Goal: Information Seeking & Learning: Learn about a topic

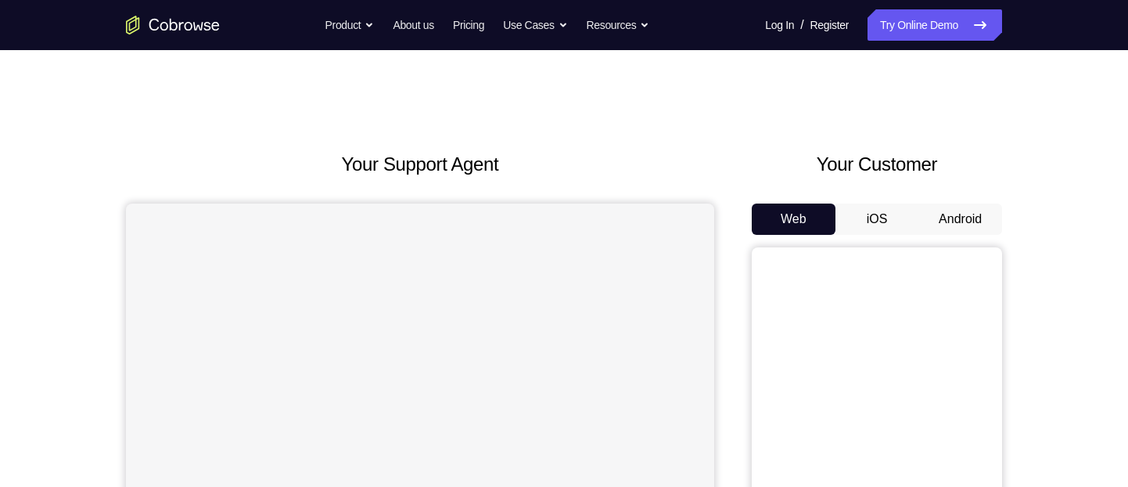
click at [980, 241] on div "Web iOS Android" at bounding box center [877, 465] width 250 height 525
click at [991, 217] on button "Android" at bounding box center [961, 218] width 84 height 31
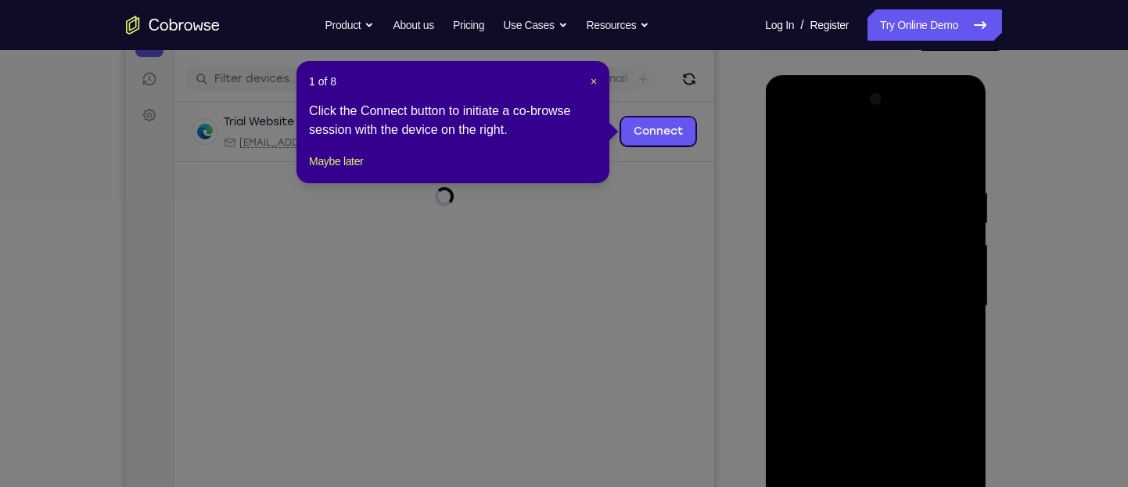
click at [588, 78] on header "1 of 8 ×" at bounding box center [453, 82] width 288 height 16
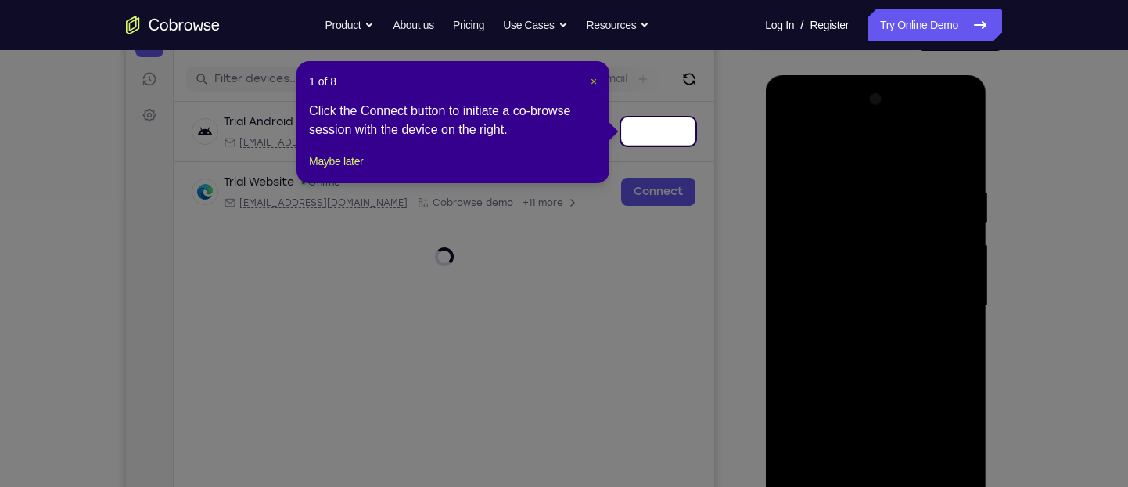
click at [592, 78] on span "×" at bounding box center [594, 81] width 6 height 13
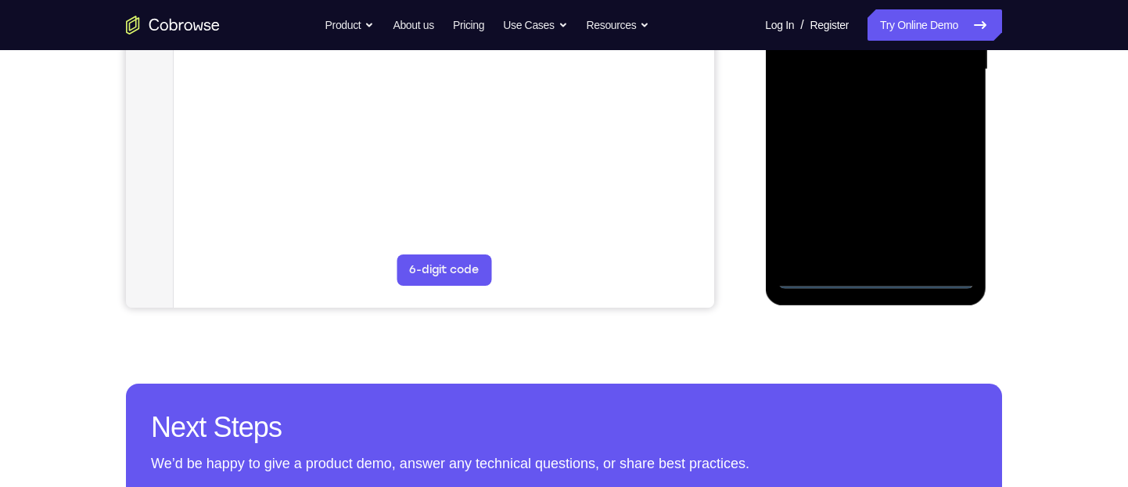
scroll to position [421, 0]
click at [879, 273] on div at bounding box center [875, 69] width 197 height 438
click at [959, 214] on div at bounding box center [875, 69] width 197 height 438
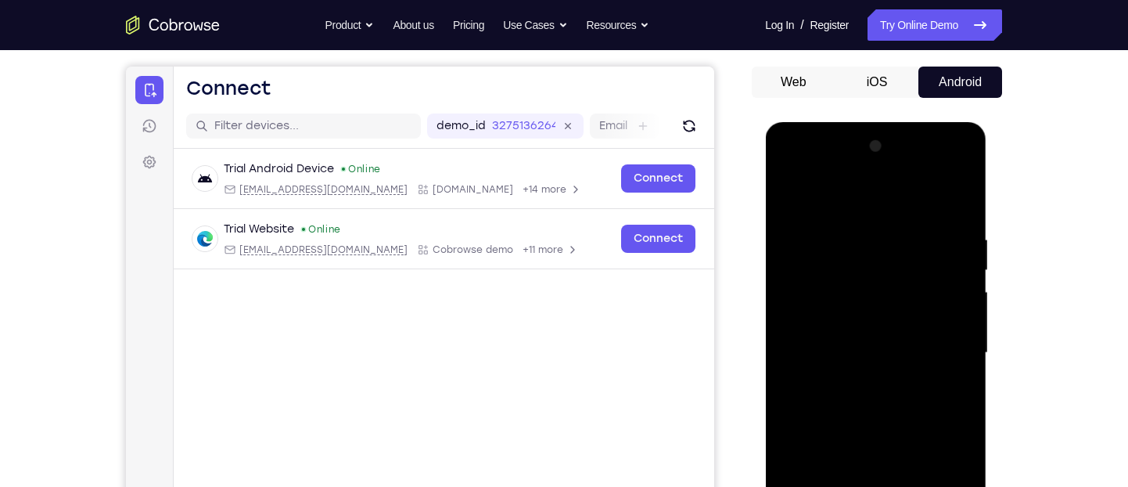
scroll to position [131, 0]
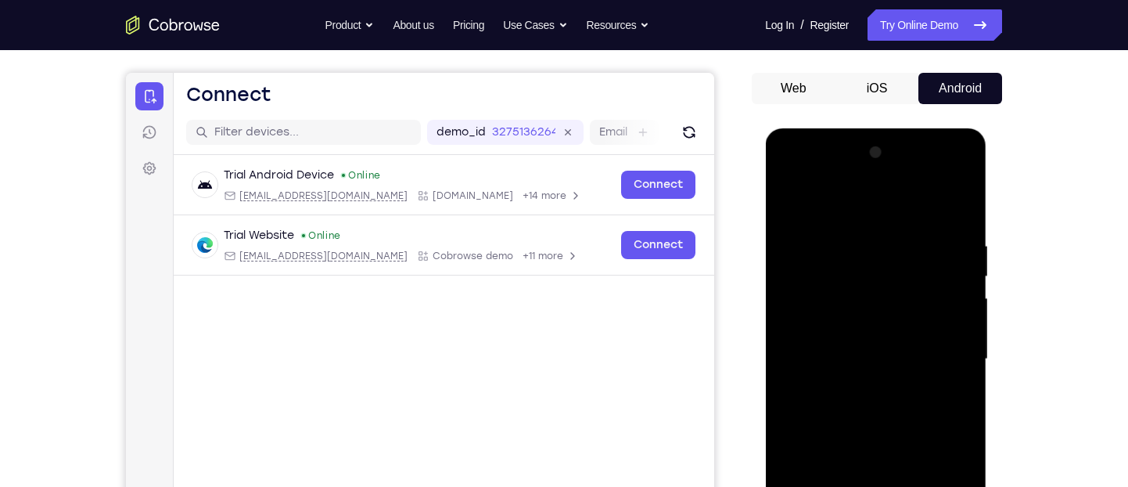
click at [898, 203] on div at bounding box center [875, 359] width 197 height 438
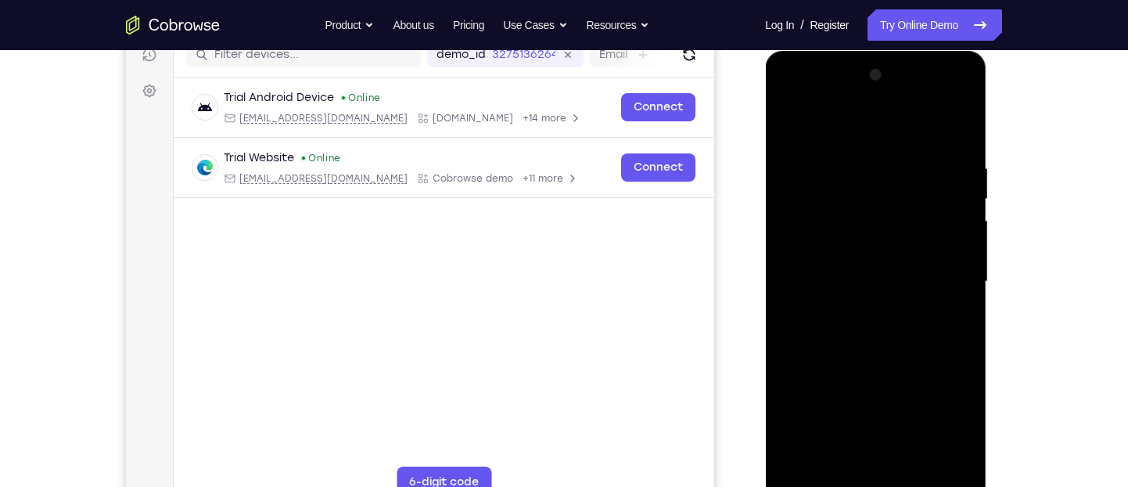
click at [946, 276] on div at bounding box center [875, 282] width 197 height 438
click at [856, 315] on div at bounding box center [875, 282] width 197 height 438
click at [867, 264] on div at bounding box center [875, 282] width 197 height 438
click at [867, 278] on div at bounding box center [875, 282] width 197 height 438
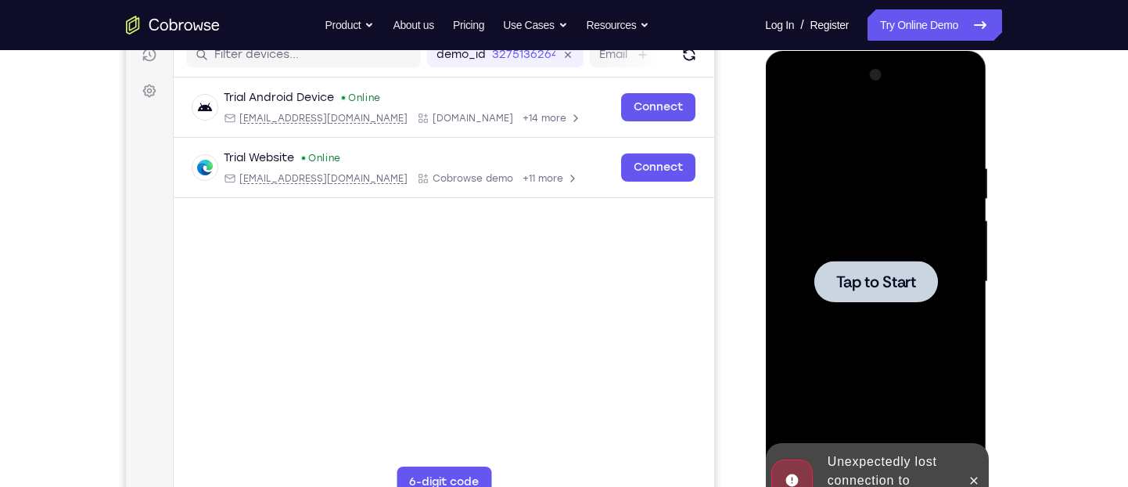
click at [803, 216] on div at bounding box center [875, 282] width 197 height 438
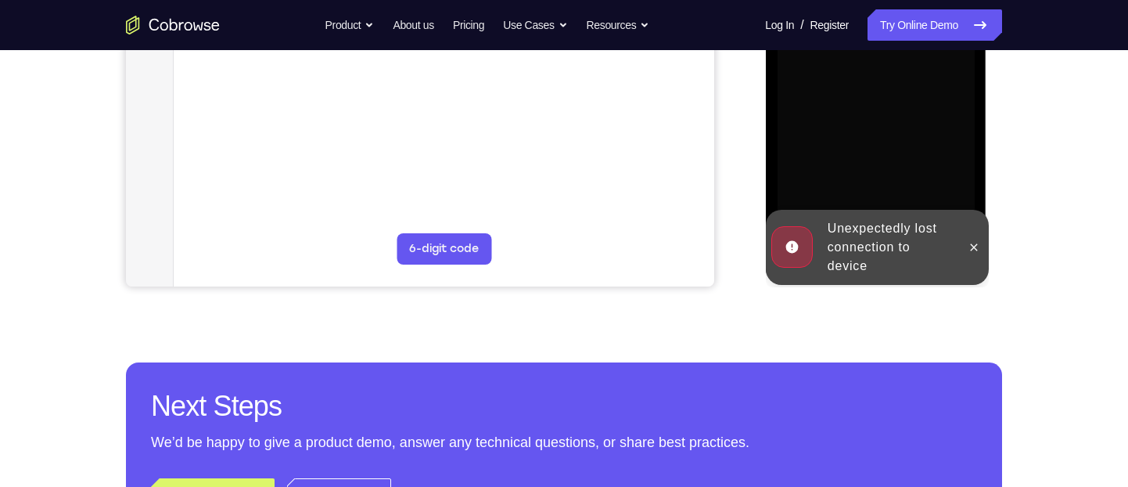
scroll to position [442, 0]
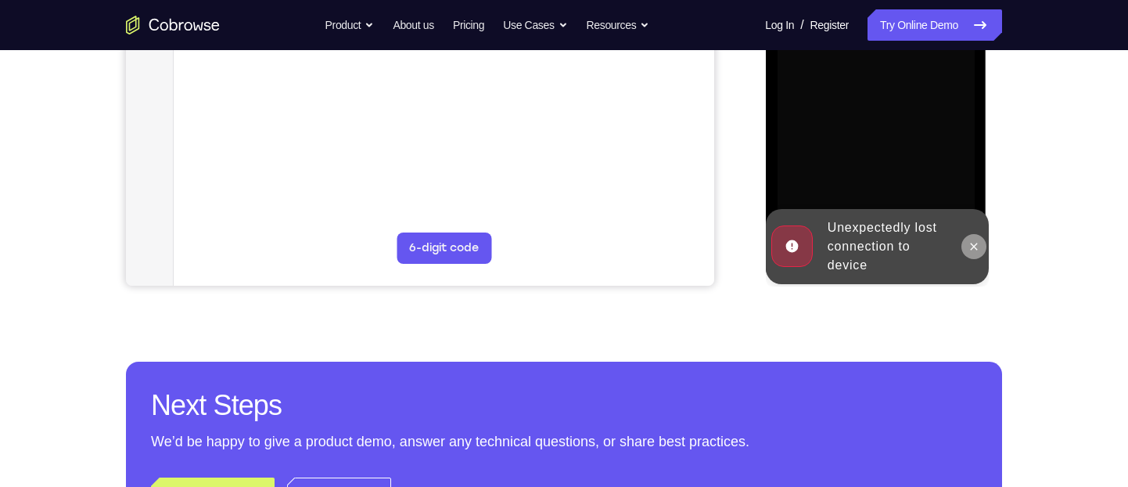
click at [972, 236] on button at bounding box center [973, 246] width 25 height 25
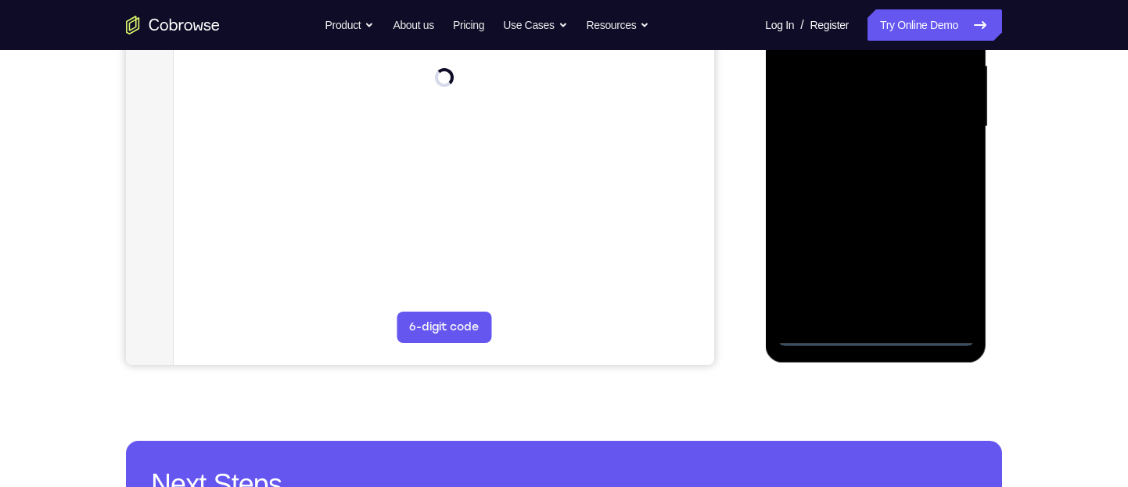
scroll to position [364, 0]
click at [871, 330] on div at bounding box center [875, 126] width 197 height 438
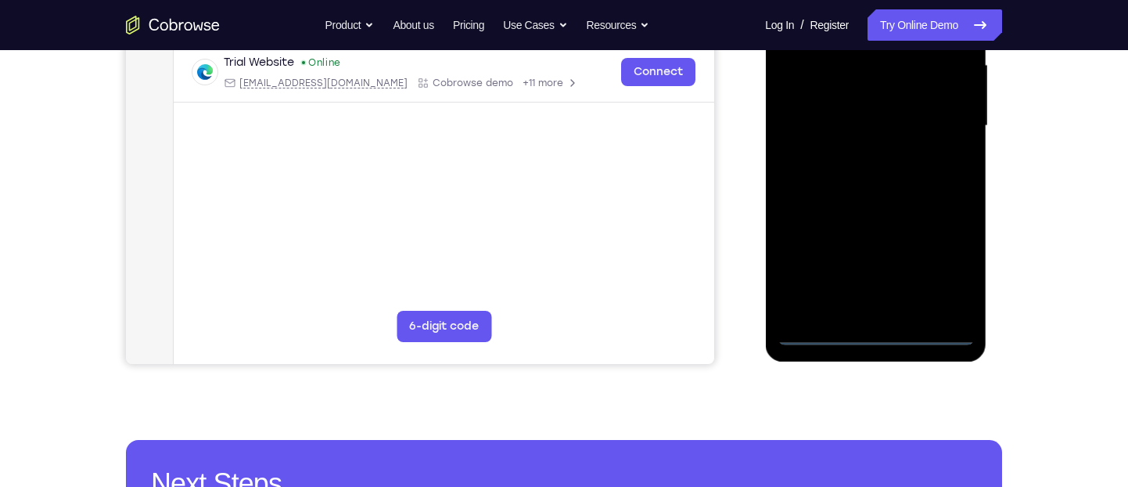
click at [963, 263] on div at bounding box center [875, 126] width 197 height 438
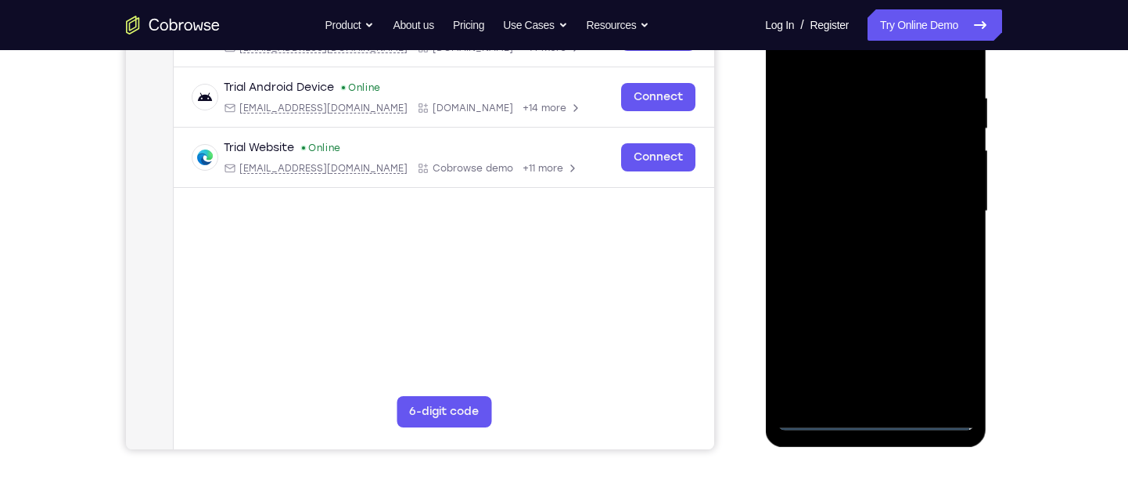
scroll to position [278, 0]
click at [944, 344] on div at bounding box center [875, 212] width 197 height 438
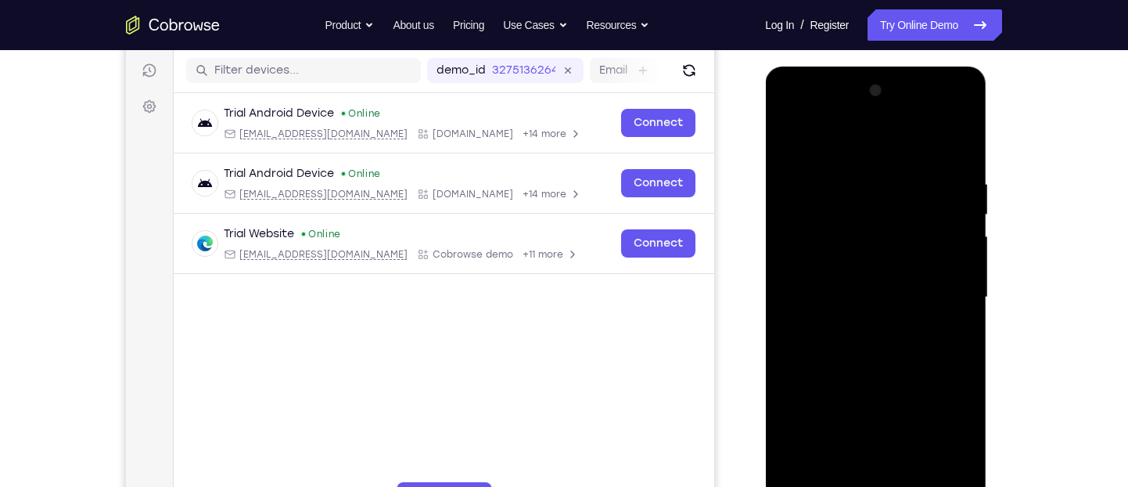
scroll to position [191, 0]
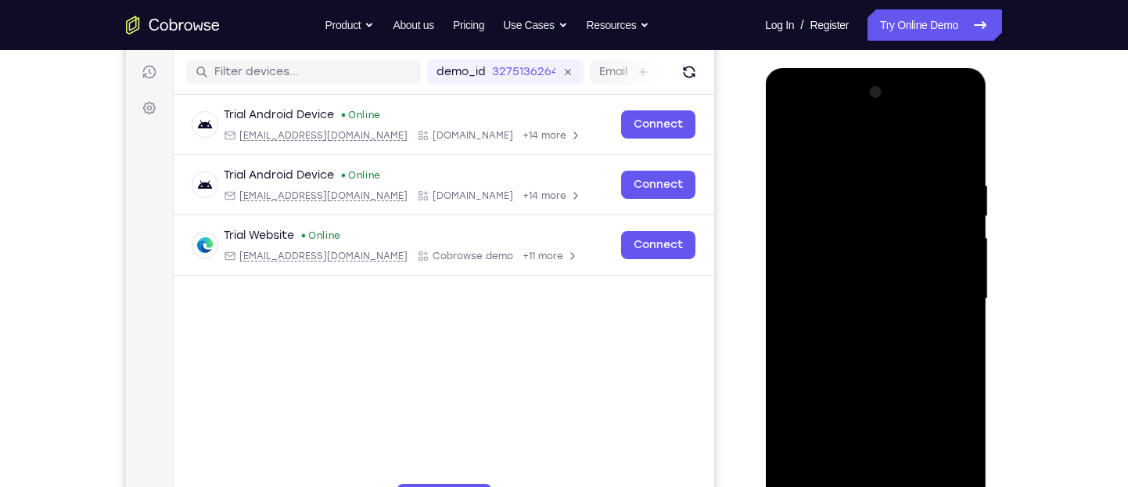
click at [906, 139] on div at bounding box center [875, 299] width 197 height 438
click at [937, 300] on div at bounding box center [875, 299] width 197 height 438
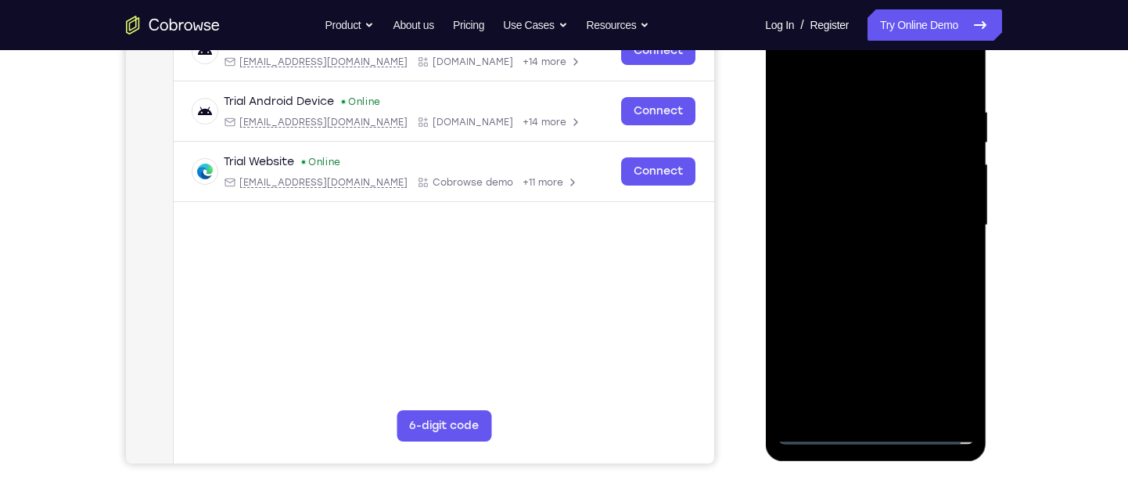
scroll to position [266, 0]
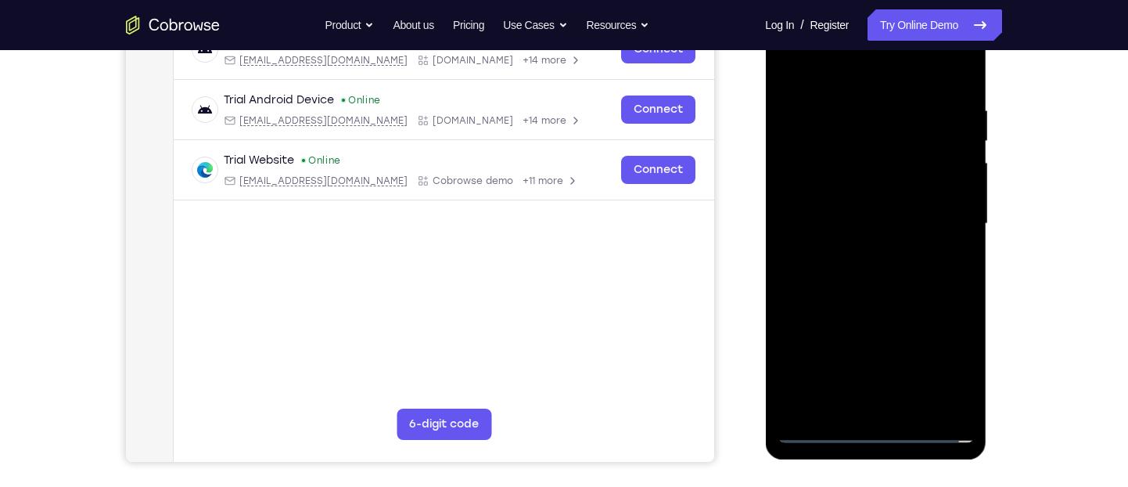
click at [854, 254] on div at bounding box center [875, 224] width 197 height 438
click at [887, 206] on div at bounding box center [875, 224] width 197 height 438
click at [845, 201] on div at bounding box center [875, 224] width 197 height 438
click at [832, 222] on div at bounding box center [875, 224] width 197 height 438
click at [833, 270] on div at bounding box center [875, 224] width 197 height 438
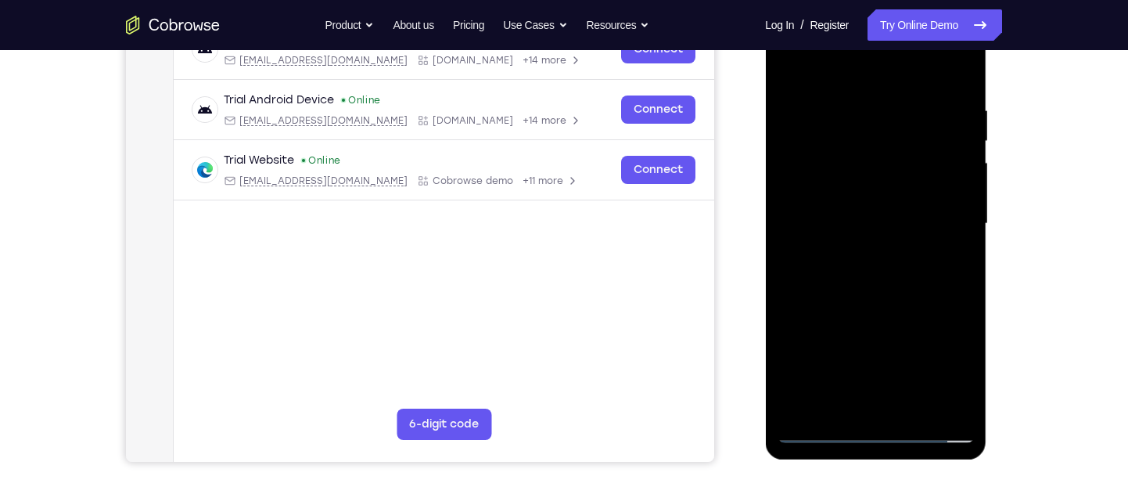
click at [833, 270] on div at bounding box center [875, 224] width 197 height 438
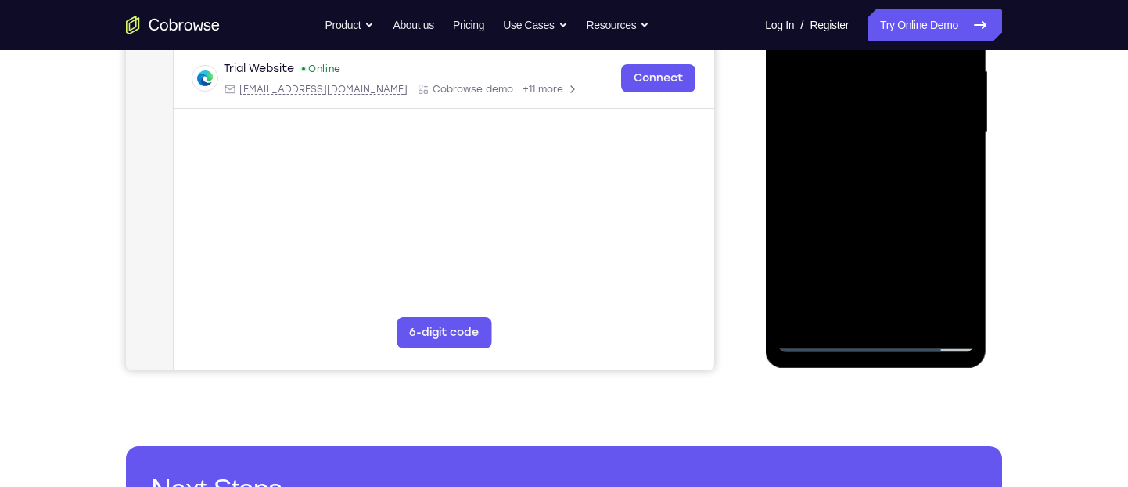
scroll to position [360, 0]
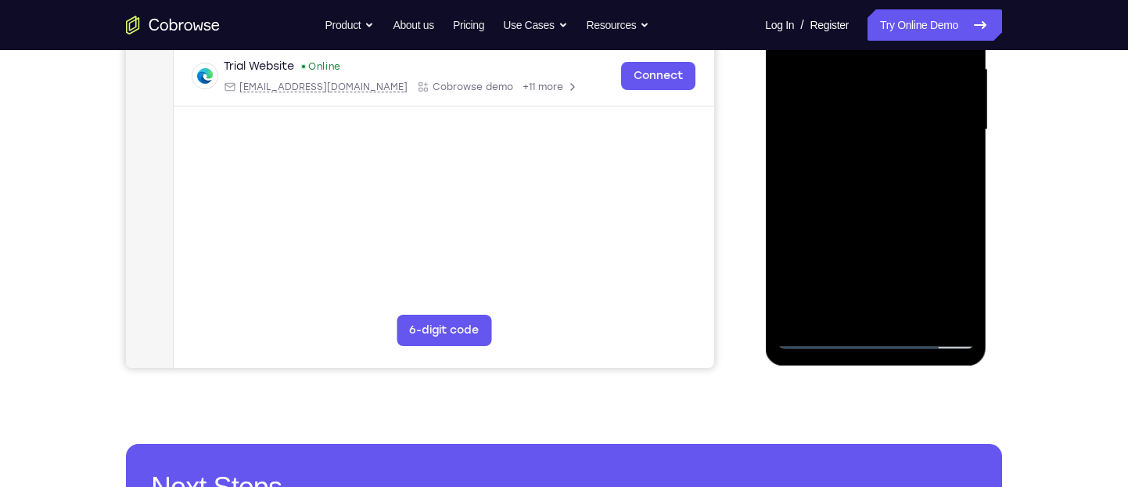
click at [926, 210] on div at bounding box center [875, 130] width 197 height 438
click at [915, 308] on div at bounding box center [875, 130] width 197 height 438
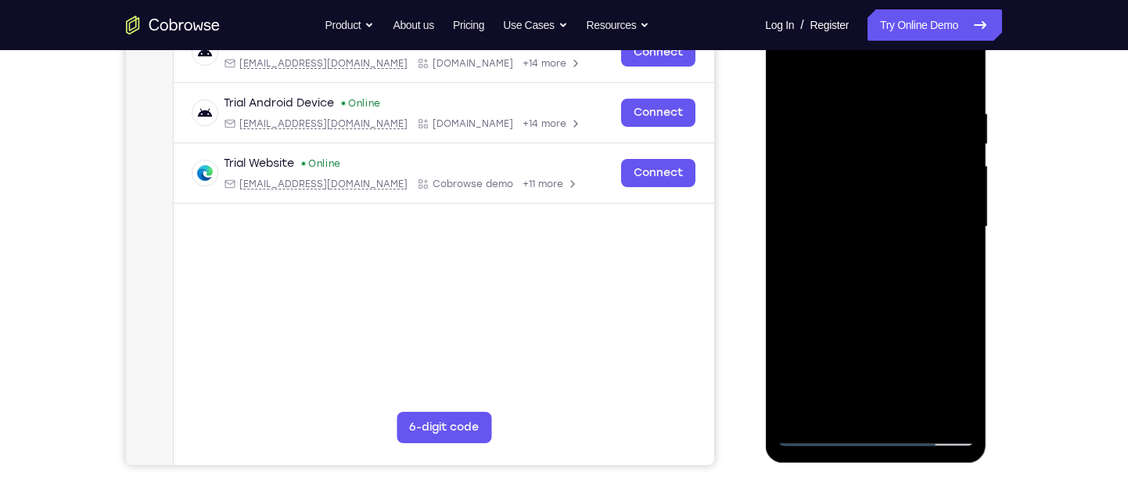
scroll to position [362, 0]
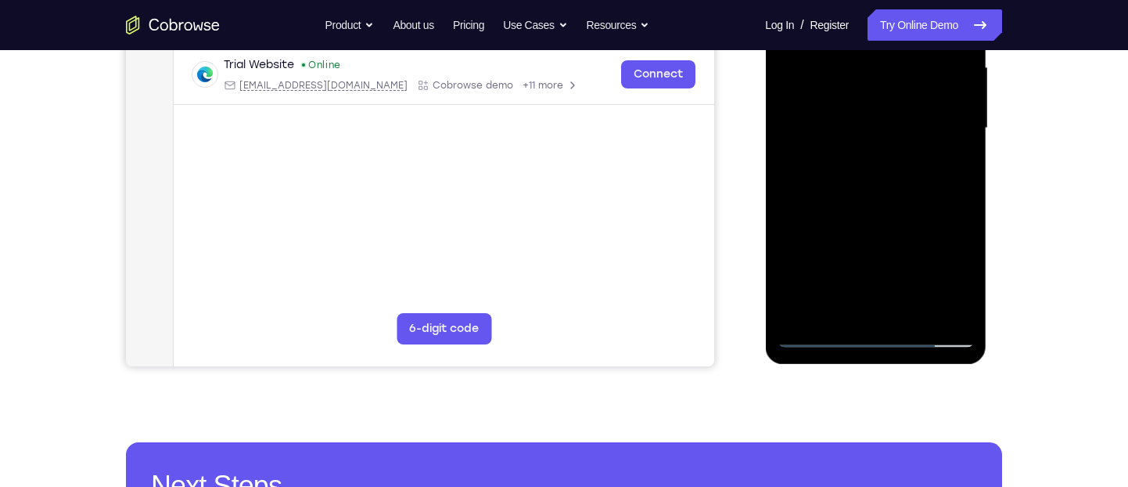
click at [892, 214] on div at bounding box center [875, 128] width 197 height 438
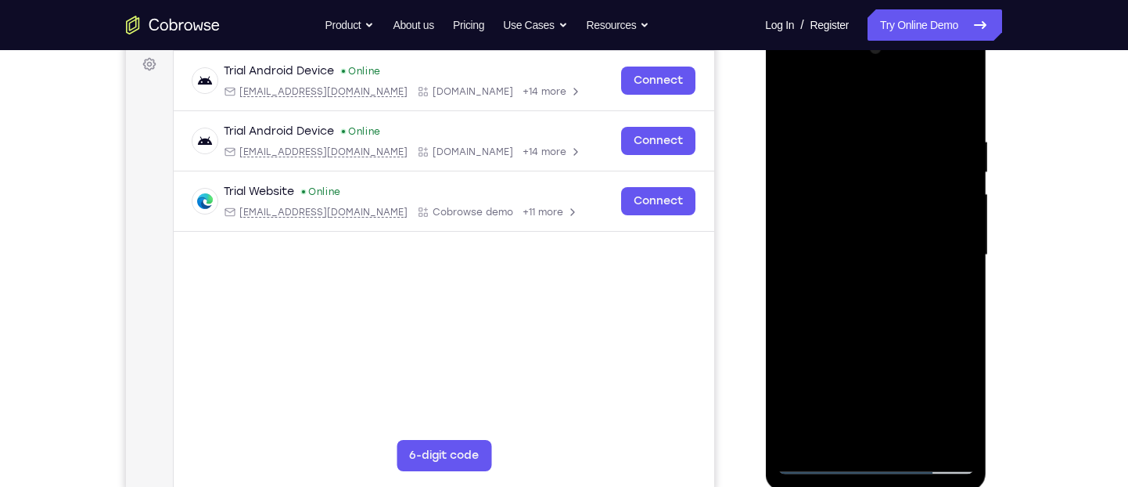
scroll to position [233, 0]
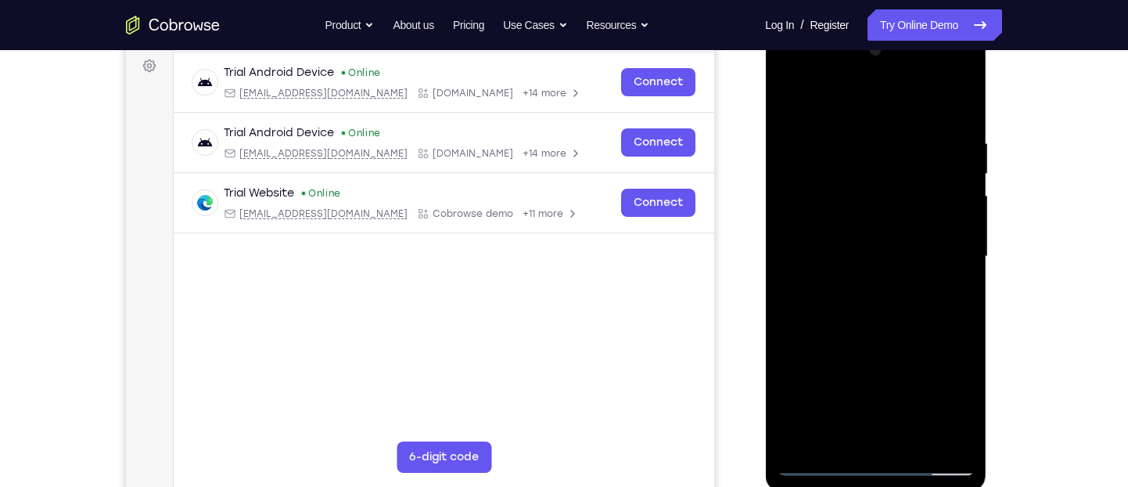
click at [793, 93] on div at bounding box center [875, 257] width 197 height 438
click at [961, 99] on div at bounding box center [875, 257] width 197 height 438
click at [790, 95] on div at bounding box center [875, 257] width 197 height 438
drag, startPoint x: 872, startPoint y: 279, endPoint x: 883, endPoint y: 335, distance: 57.5
click at [883, 335] on div at bounding box center [875, 257] width 197 height 438
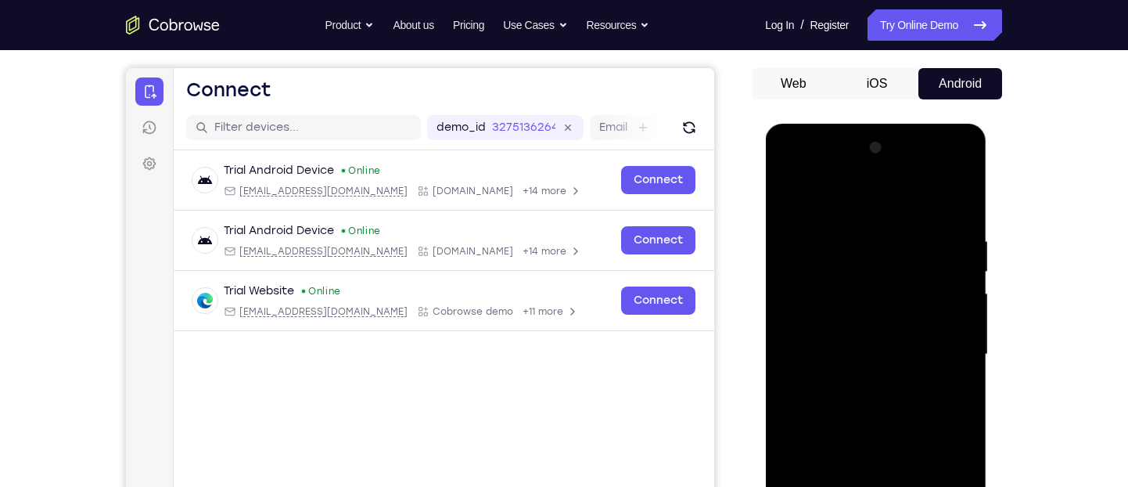
scroll to position [134, 0]
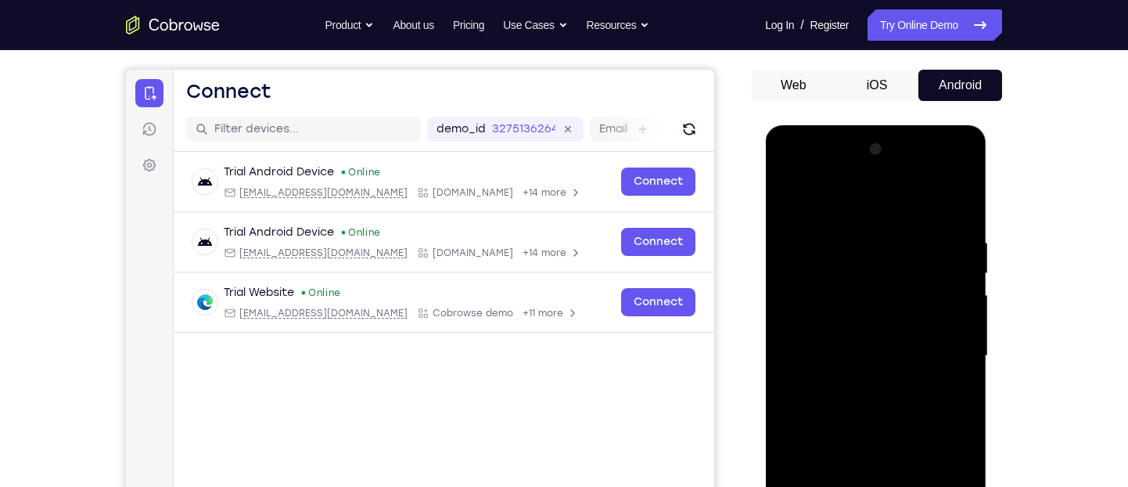
click at [842, 229] on div at bounding box center [875, 356] width 197 height 438
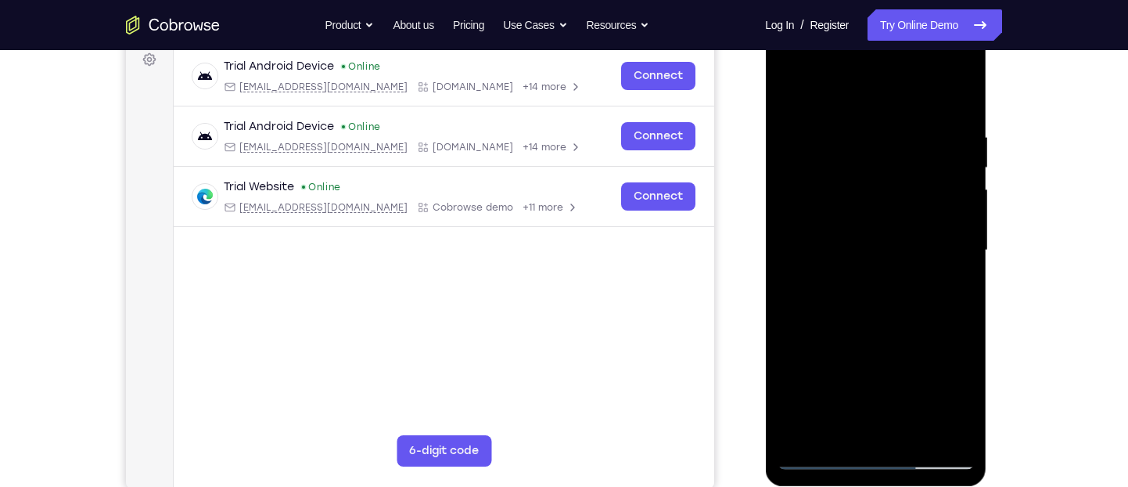
scroll to position [245, 0]
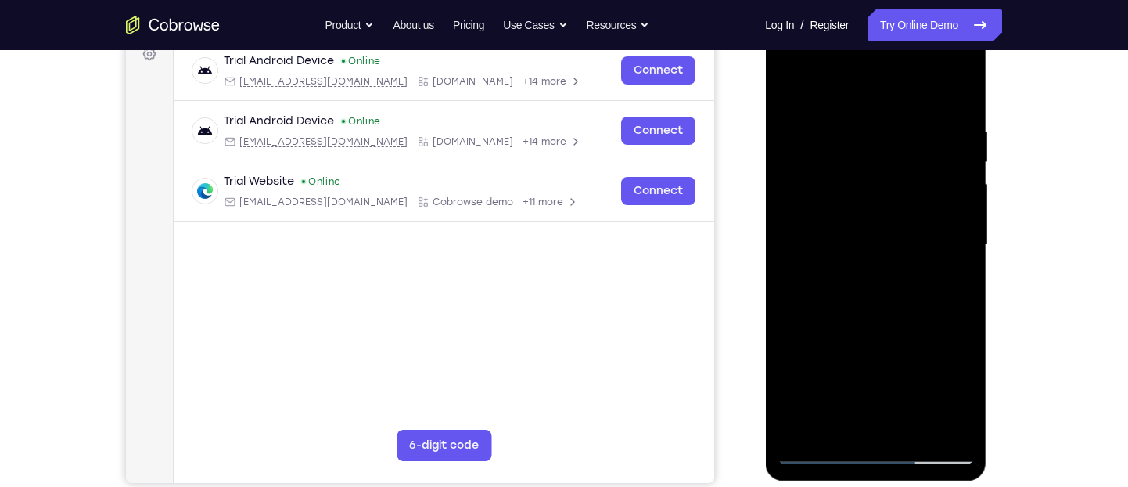
click at [962, 230] on div at bounding box center [875, 245] width 197 height 438
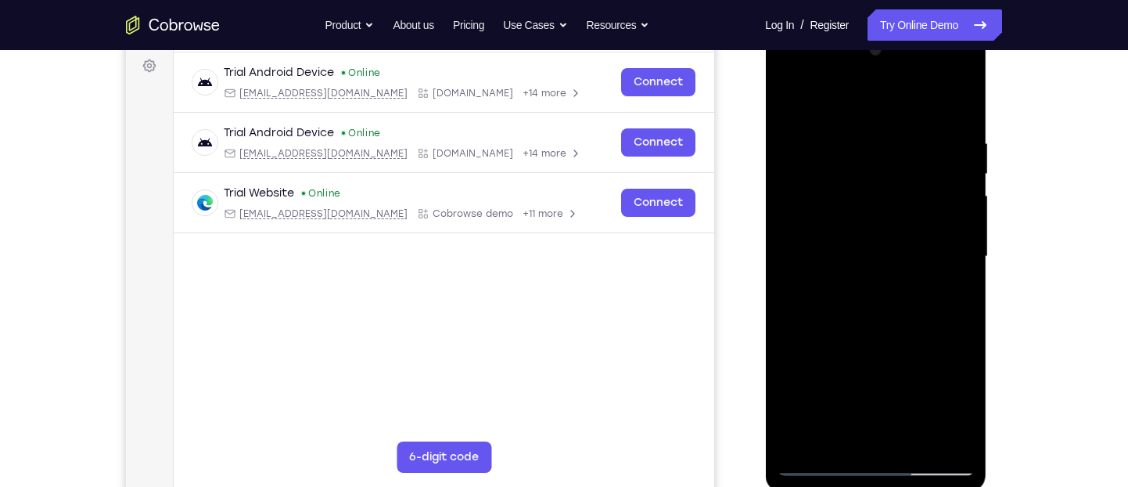
scroll to position [235, 0]
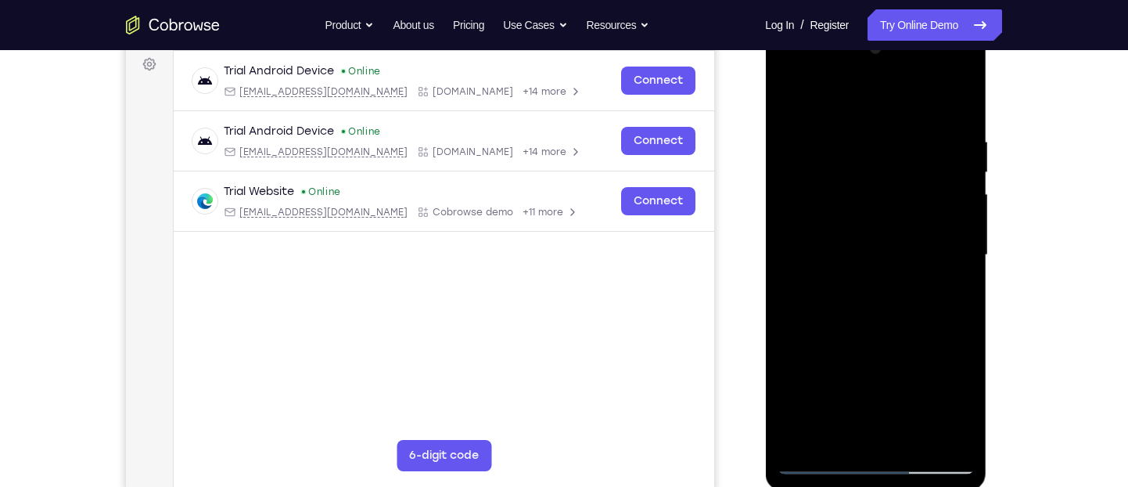
click at [962, 230] on div at bounding box center [875, 255] width 197 height 438
drag, startPoint x: 962, startPoint y: 240, endPoint x: 808, endPoint y: 199, distance: 160.4
click at [808, 199] on div at bounding box center [875, 255] width 197 height 438
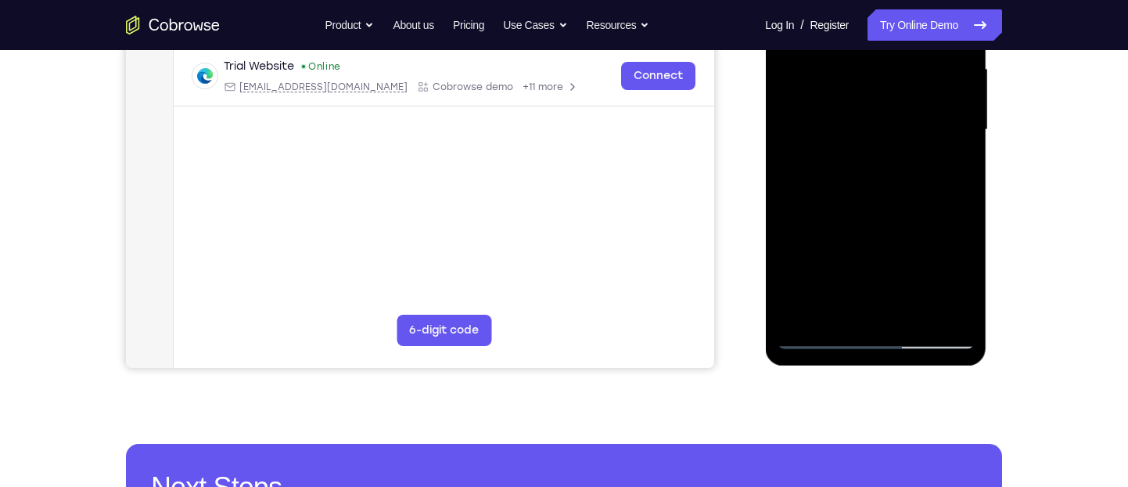
scroll to position [222, 0]
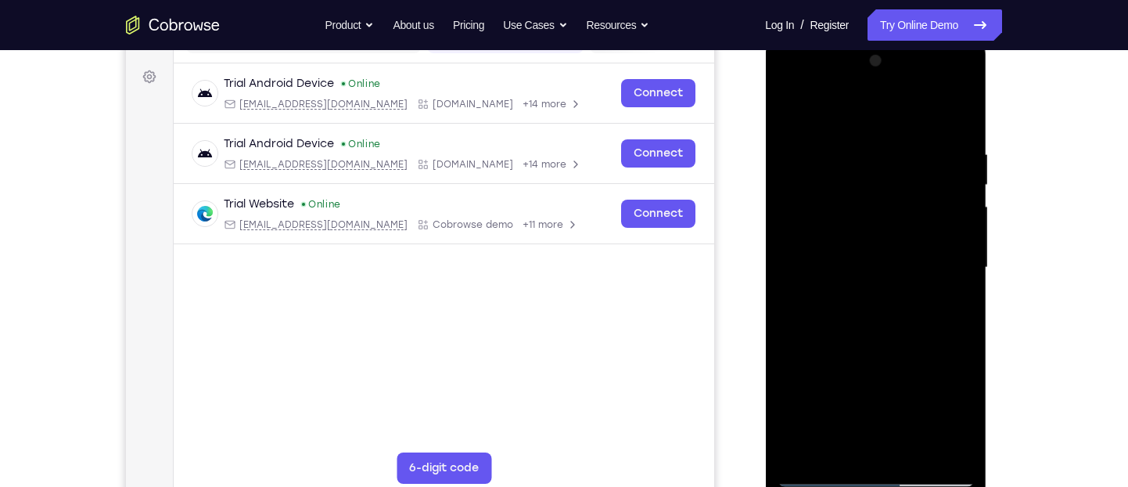
drag, startPoint x: 948, startPoint y: 248, endPoint x: 789, endPoint y: 229, distance: 160.0
click at [789, 229] on div at bounding box center [875, 268] width 197 height 438
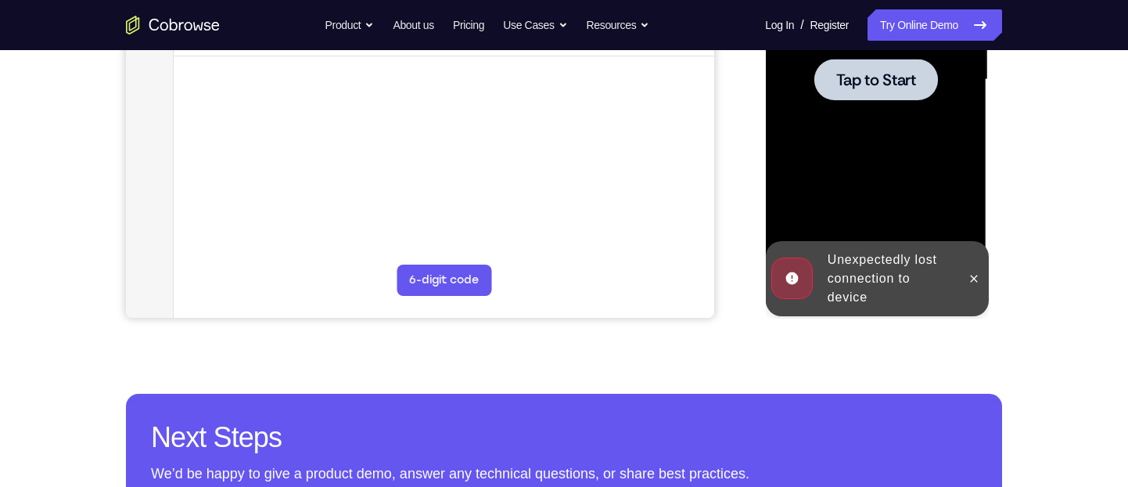
scroll to position [413, 0]
